Goal: Check status

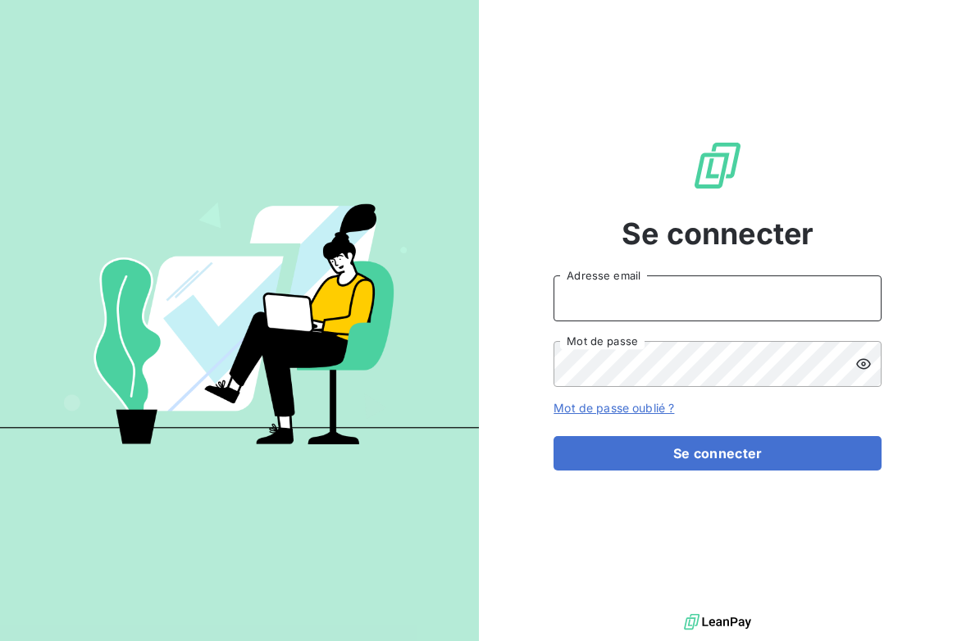
click at [704, 303] on input "Adresse email" at bounding box center [718, 299] width 328 height 46
type input "[EMAIL_ADDRESS][DOMAIN_NAME]"
click at [554, 436] on button "Se connecter" at bounding box center [718, 453] width 328 height 34
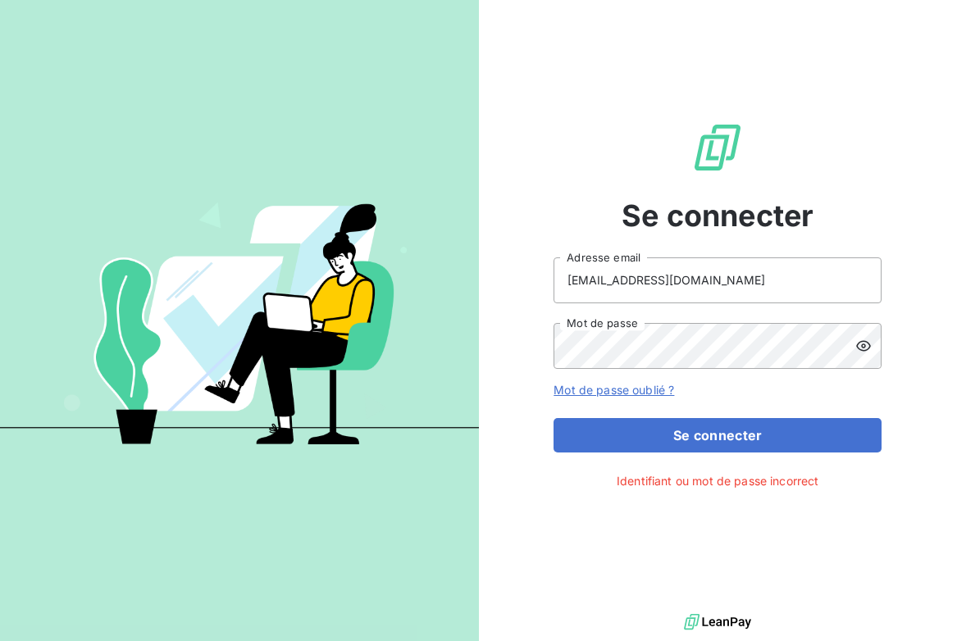
click at [861, 351] on icon at bounding box center [863, 346] width 16 height 16
click at [554, 418] on button "Se connecter" at bounding box center [718, 435] width 328 height 34
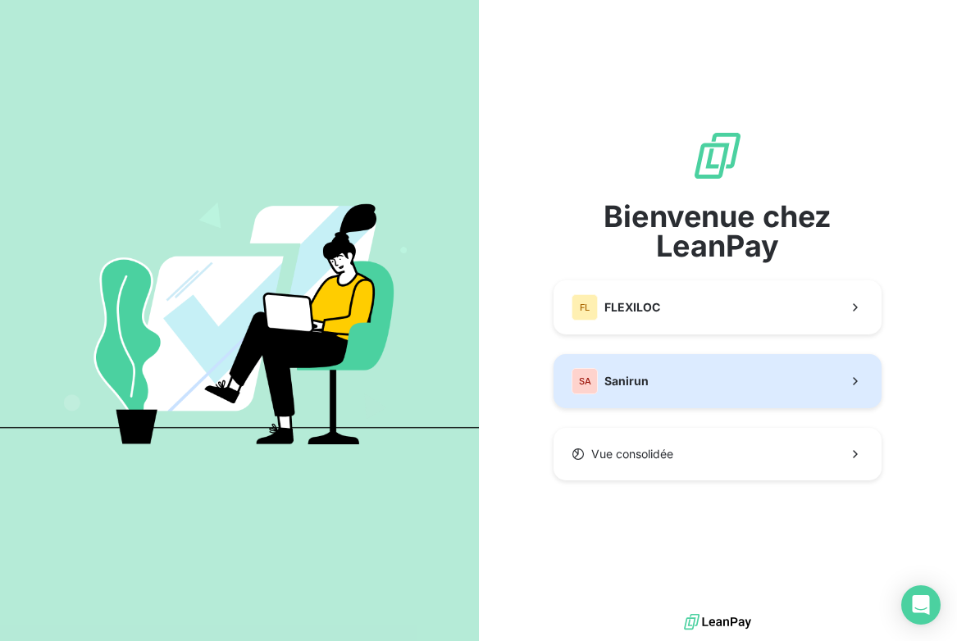
click at [736, 389] on button "SA Sanirun" at bounding box center [718, 381] width 328 height 54
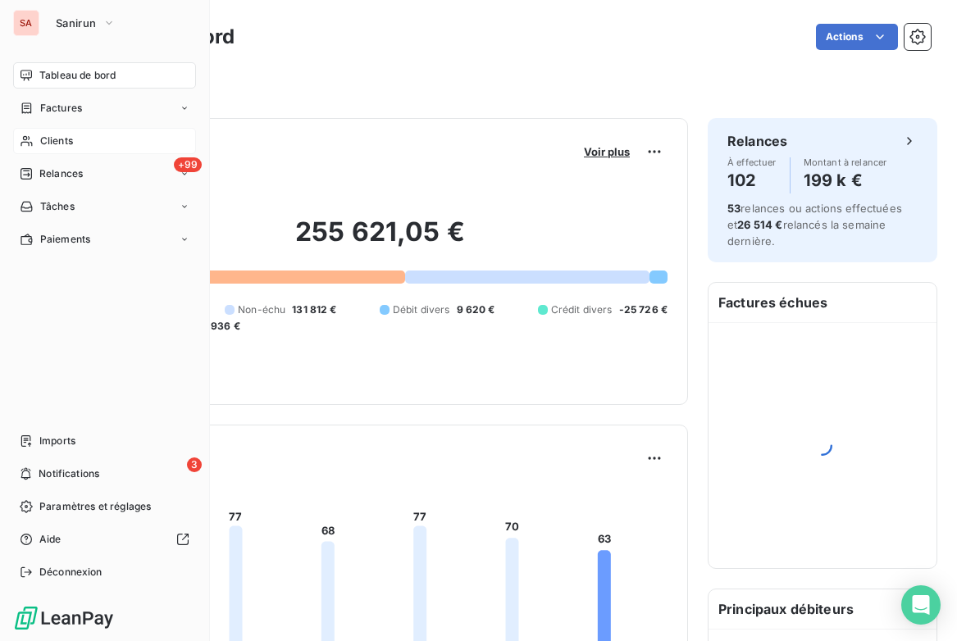
click at [30, 143] on icon at bounding box center [26, 141] width 11 height 11
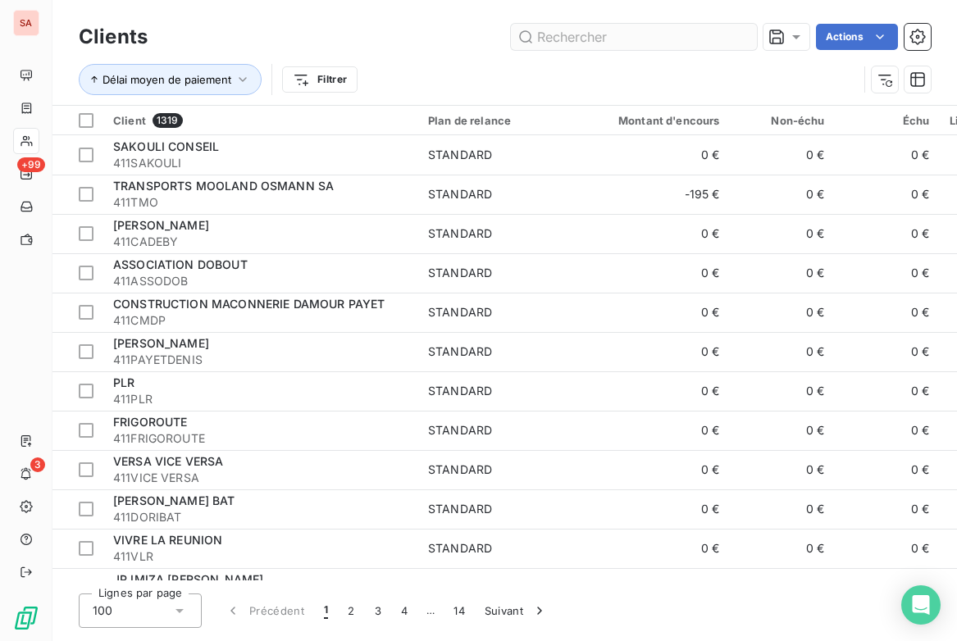
click at [582, 40] on input "text" at bounding box center [634, 37] width 246 height 26
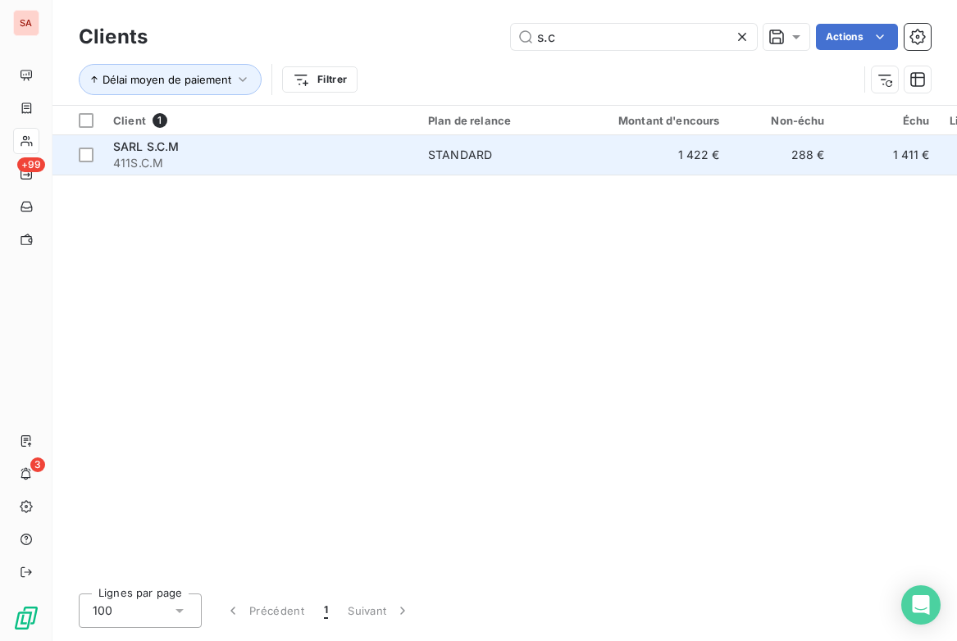
type input "s.c"
click at [615, 172] on td "1 422 €" at bounding box center [659, 154] width 141 height 39
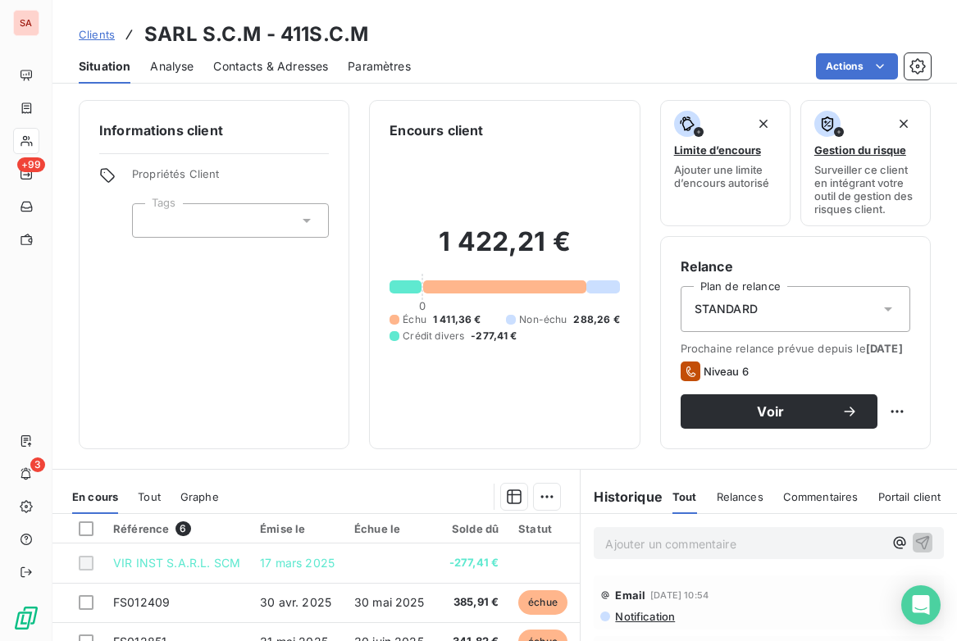
click at [292, 68] on span "Contacts & Adresses" at bounding box center [270, 66] width 115 height 16
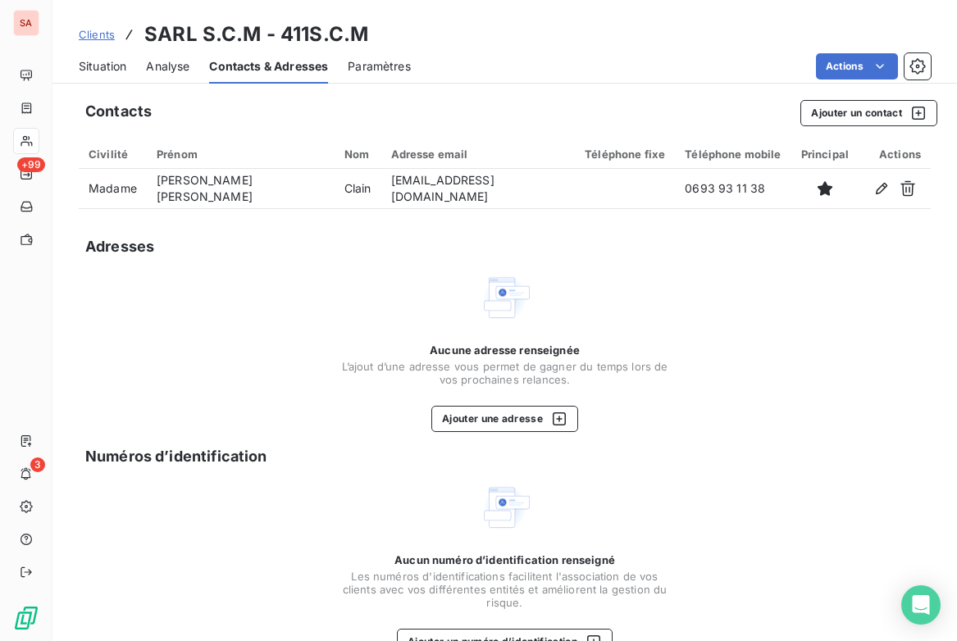
click at [112, 69] on span "Situation" at bounding box center [103, 66] width 48 height 16
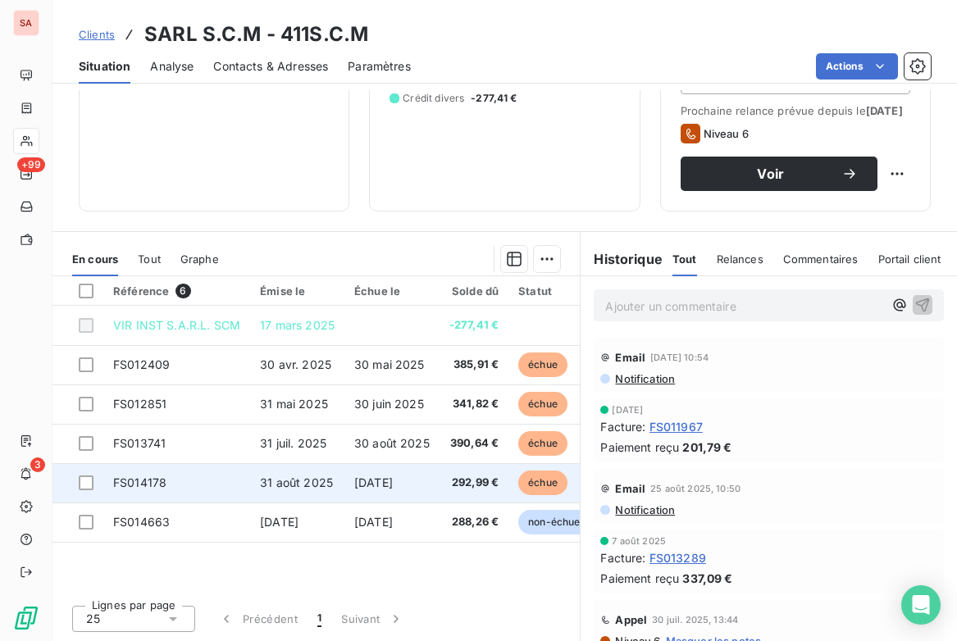
scroll to position [251, 0]
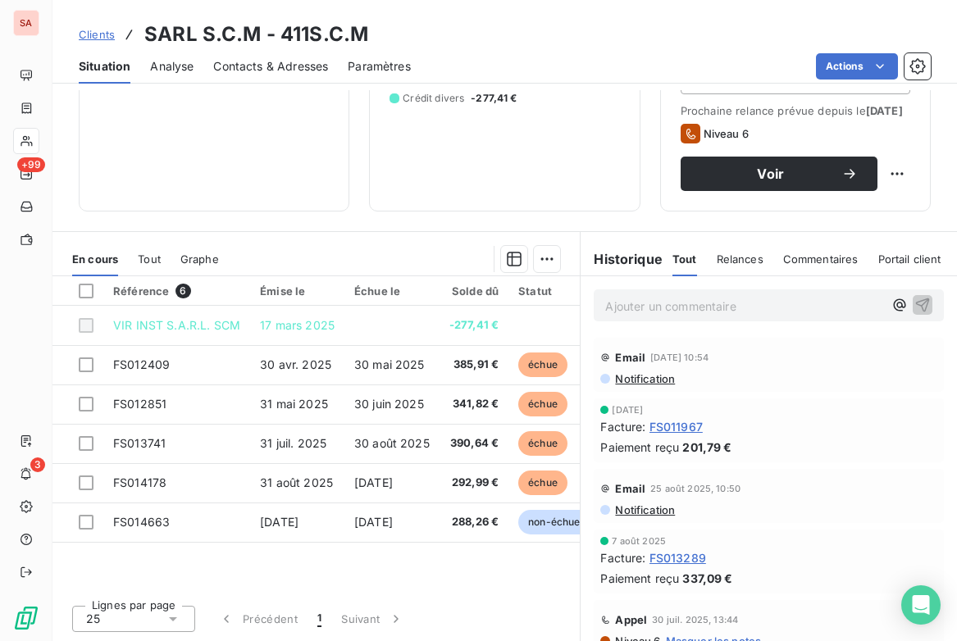
click at [280, 69] on span "Contacts & Adresses" at bounding box center [270, 66] width 115 height 16
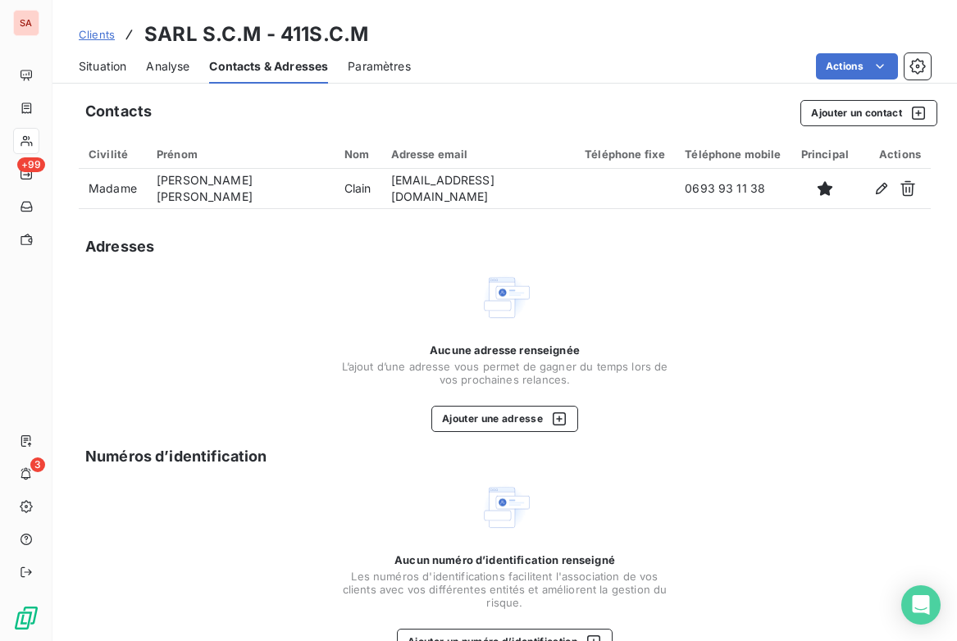
click at [129, 65] on div "Situation Analyse Contacts & Adresses Paramètres Actions" at bounding box center [504, 66] width 904 height 34
click at [123, 67] on span "Situation" at bounding box center [103, 66] width 48 height 16
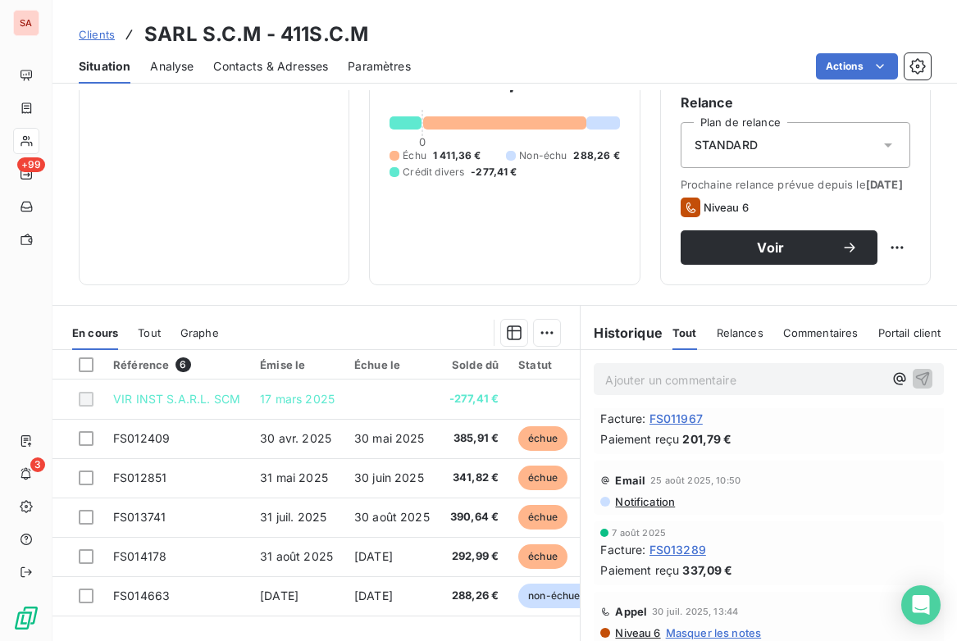
scroll to position [164, 0]
